Goal: Information Seeking & Learning: Learn about a topic

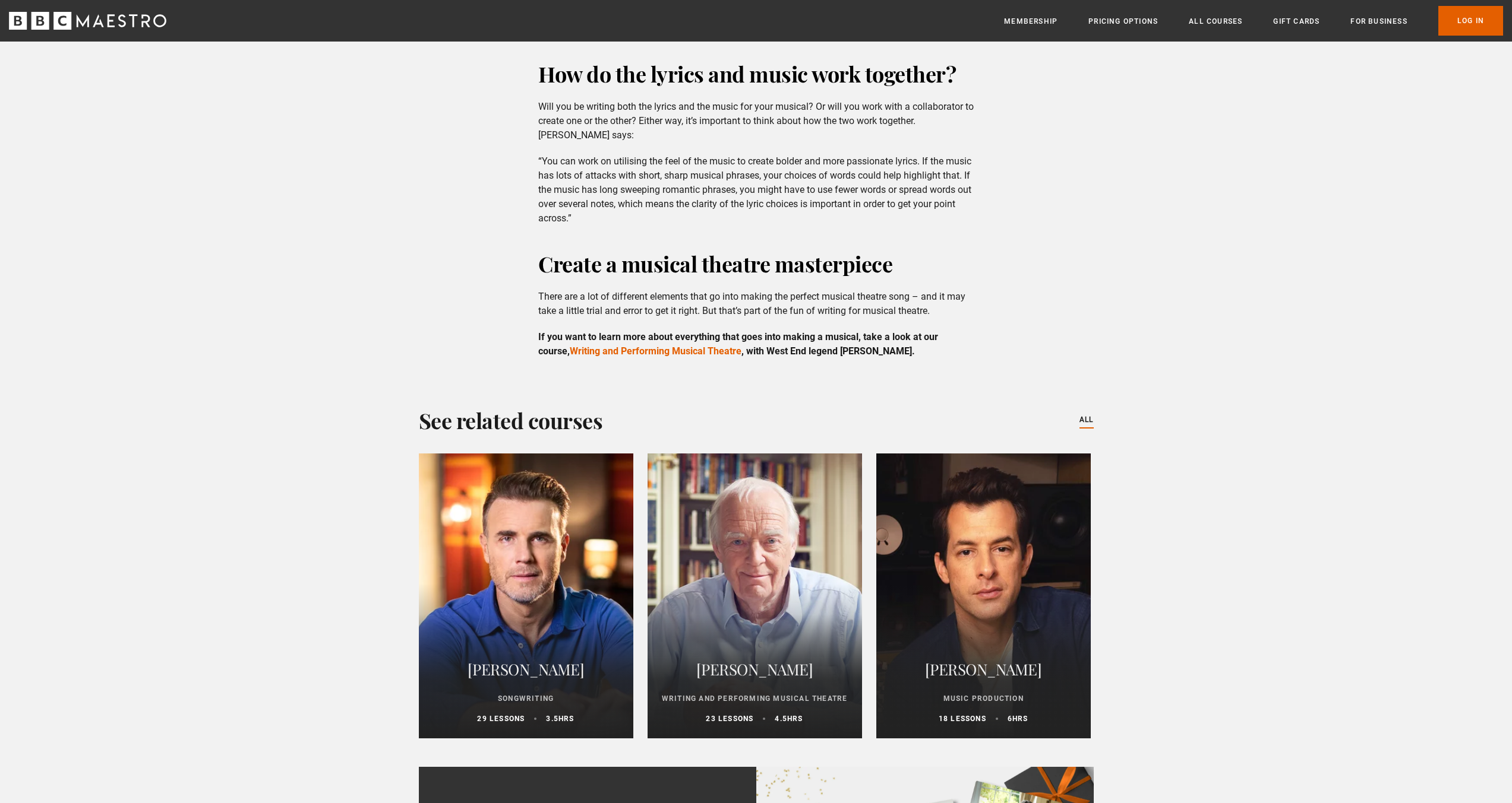
scroll to position [2983, 0]
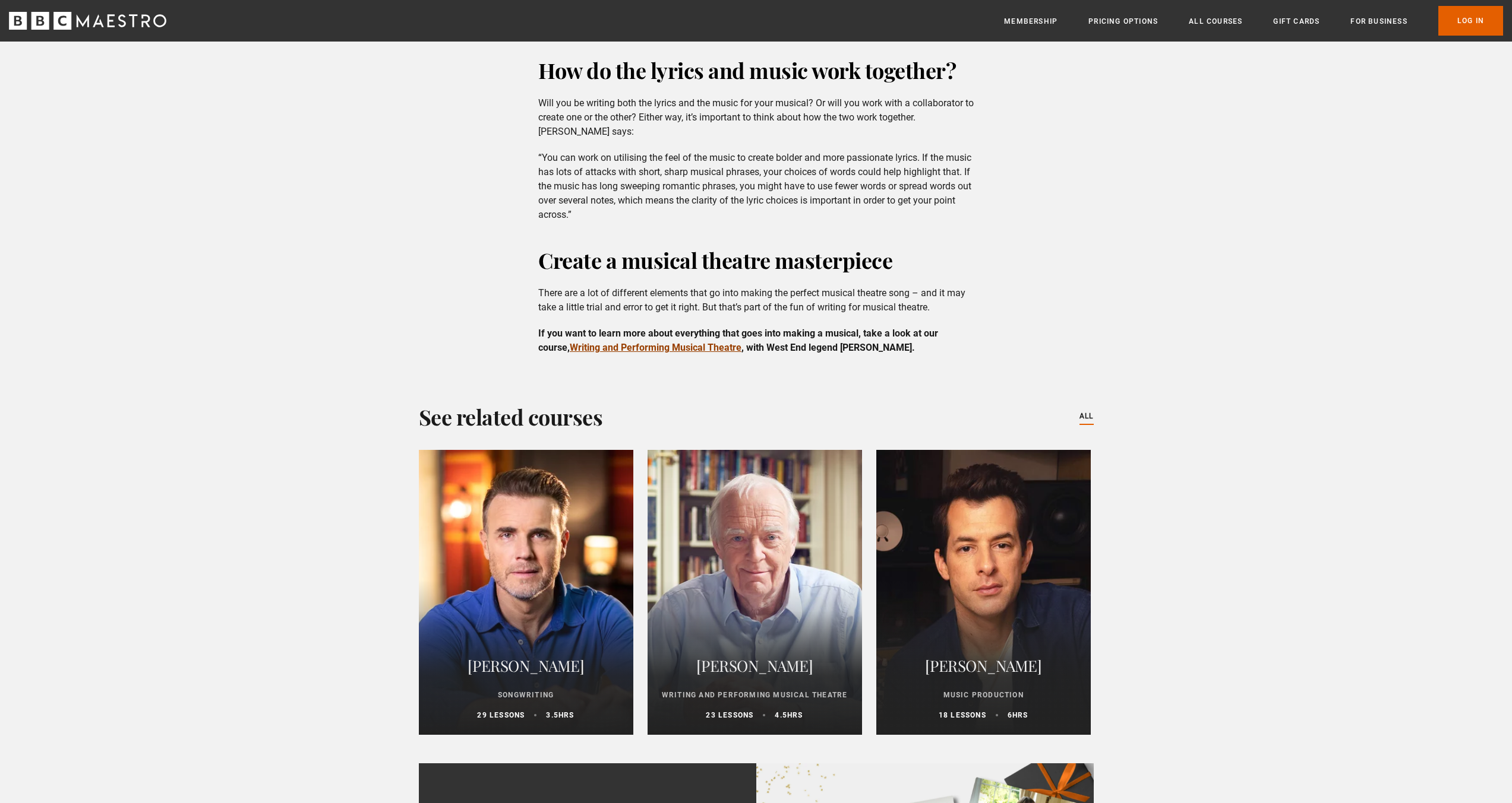
click at [637, 342] on link "Writing and Performing Musical Theatre" at bounding box center [656, 348] width 172 height 12
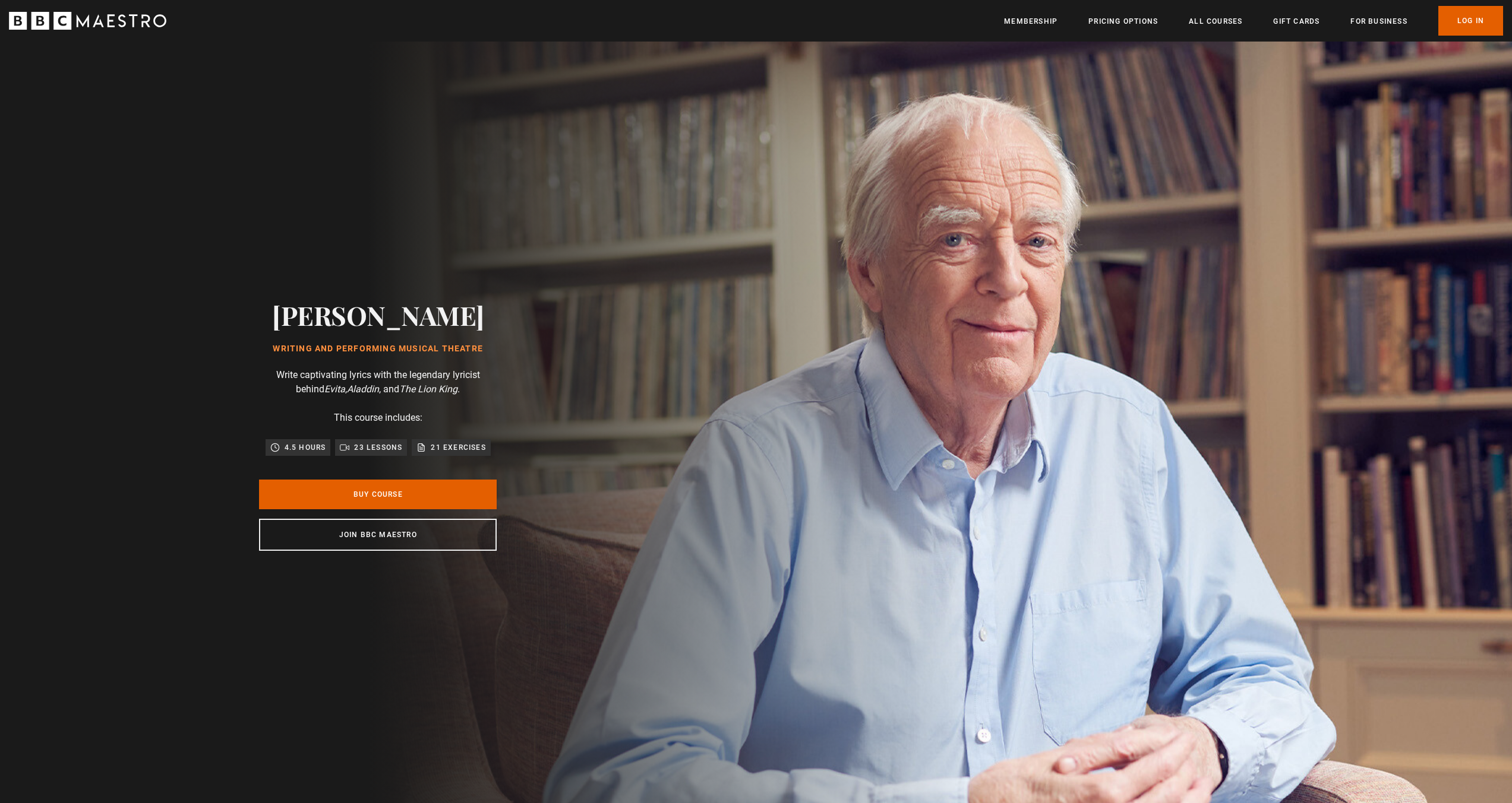
drag, startPoint x: 686, startPoint y: 251, endPoint x: 680, endPoint y: 244, distance: 9.2
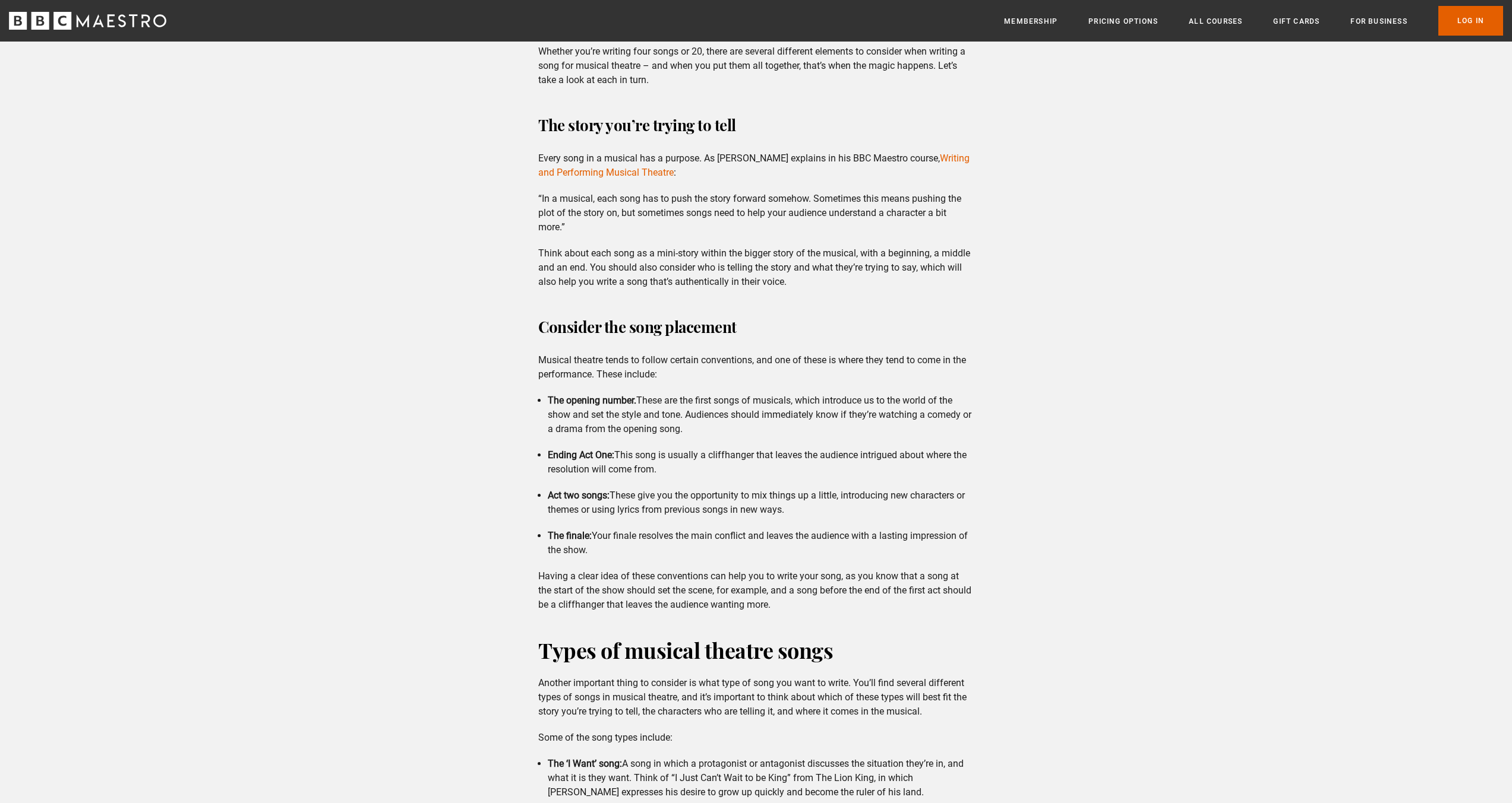
scroll to position [1160, 0]
